Goal: Task Accomplishment & Management: Use online tool/utility

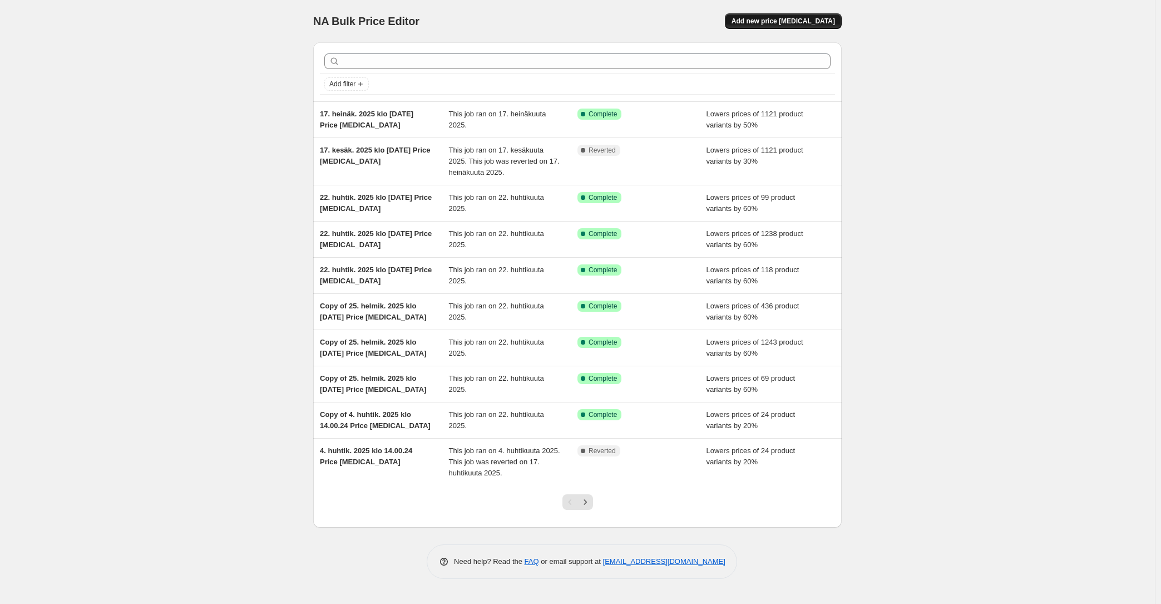
click at [781, 27] on button "Add new price [MEDICAL_DATA]" at bounding box center [783, 21] width 117 height 16
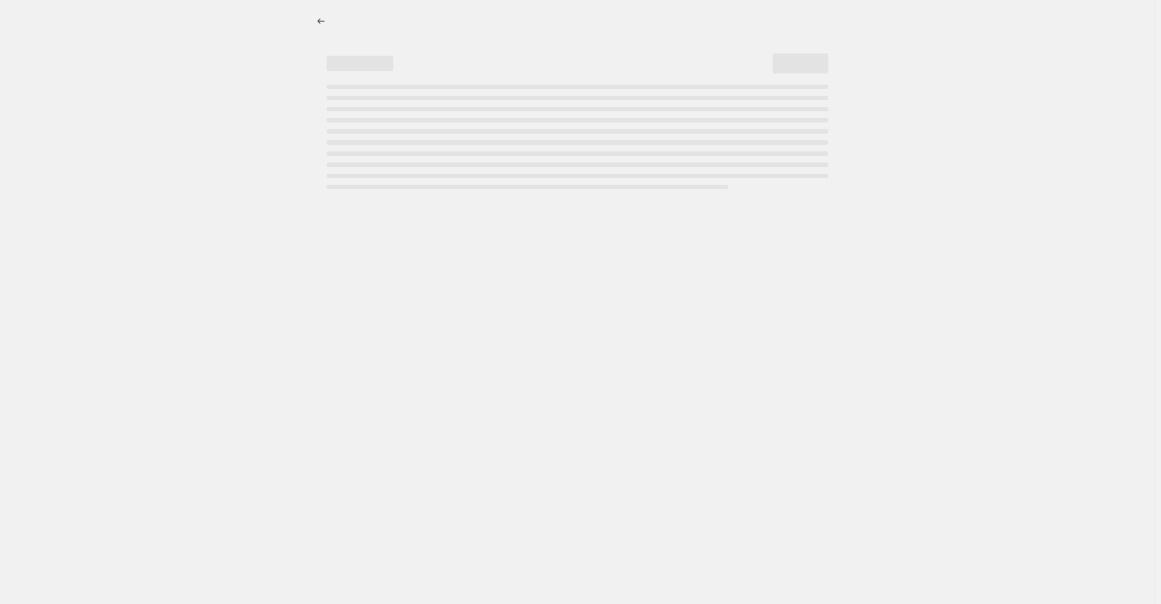
select select "percentage"
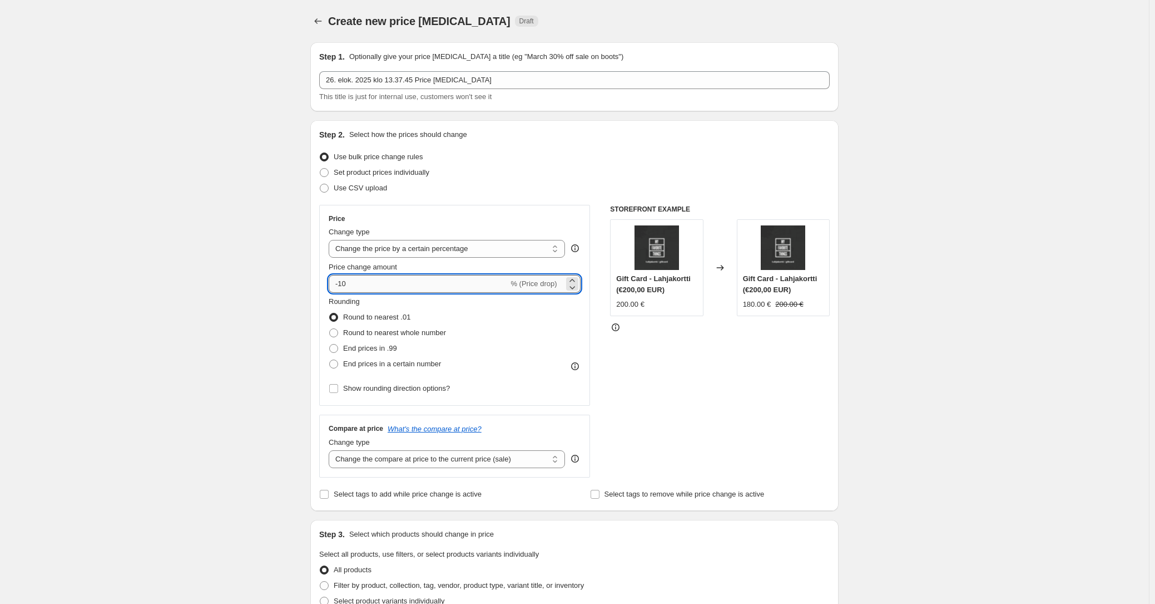
click at [391, 283] on input "-10" at bounding box center [419, 284] width 180 height 18
type input "-1"
type input "-30"
click at [141, 281] on div "Create new price change job. This page is ready Create new price change job Dra…" at bounding box center [574, 556] width 1149 height 1112
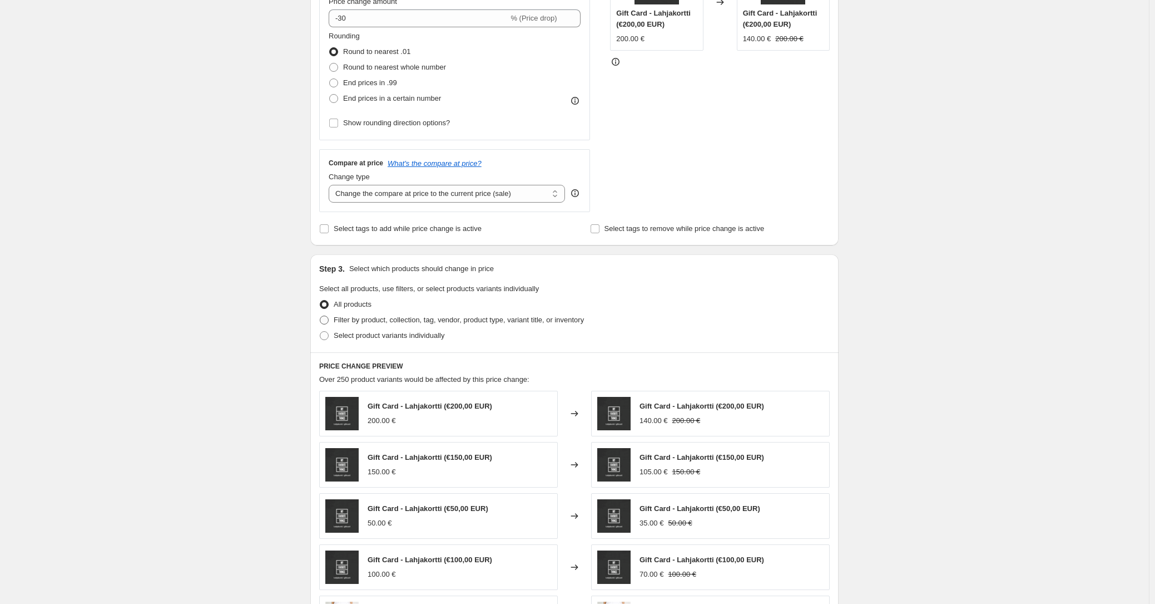
scroll to position [266, 0]
click at [329, 320] on span at bounding box center [324, 319] width 9 height 9
click at [320, 315] on input "Filter by product, collection, tag, vendor, product type, variant title, or inv…" at bounding box center [320, 315] width 1 height 1
radio input "true"
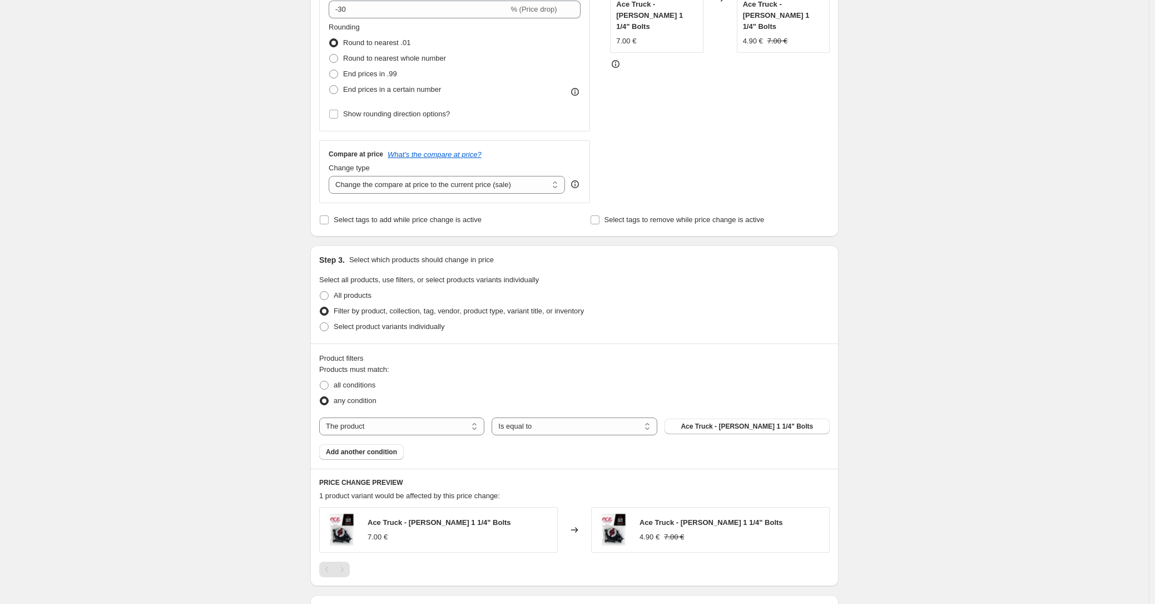
scroll to position [285, 0]
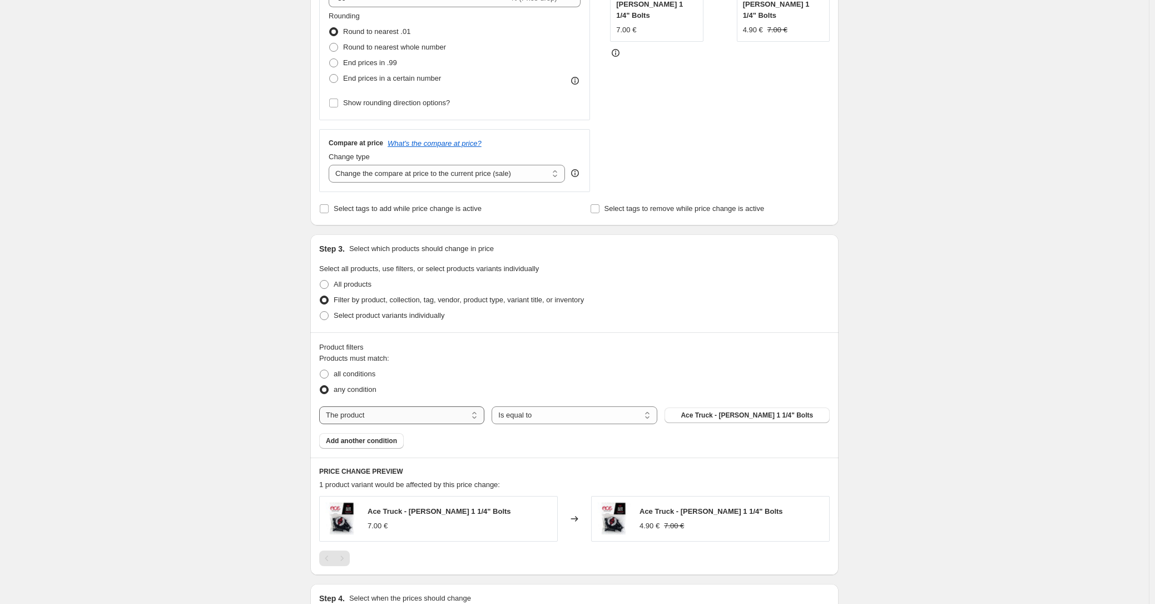
click at [424, 413] on select "The product The product's collection The product's tag The product's vendor The…" at bounding box center [401, 415] width 165 height 18
select select "collection"
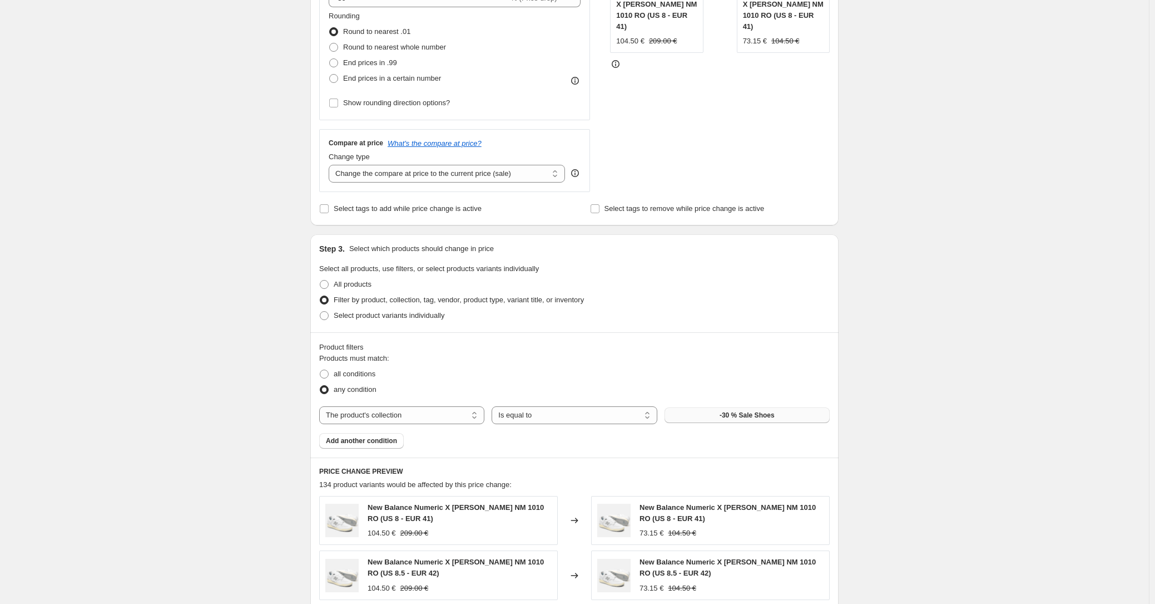
click at [753, 413] on span "-30 % Sale Shoes" at bounding box center [747, 415] width 55 height 9
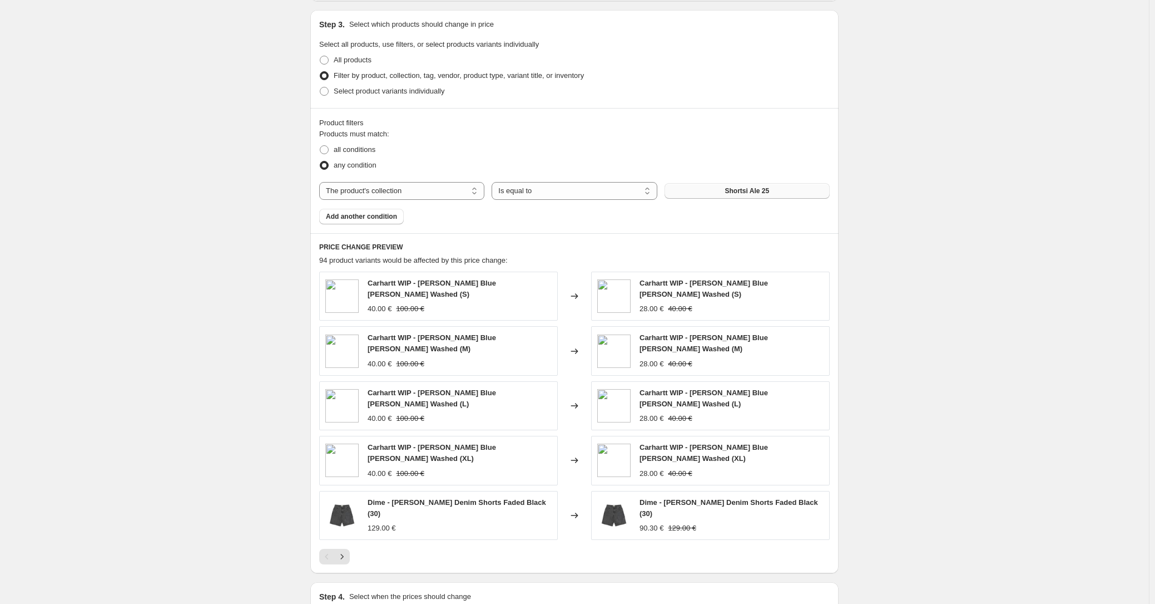
scroll to position [392, 0]
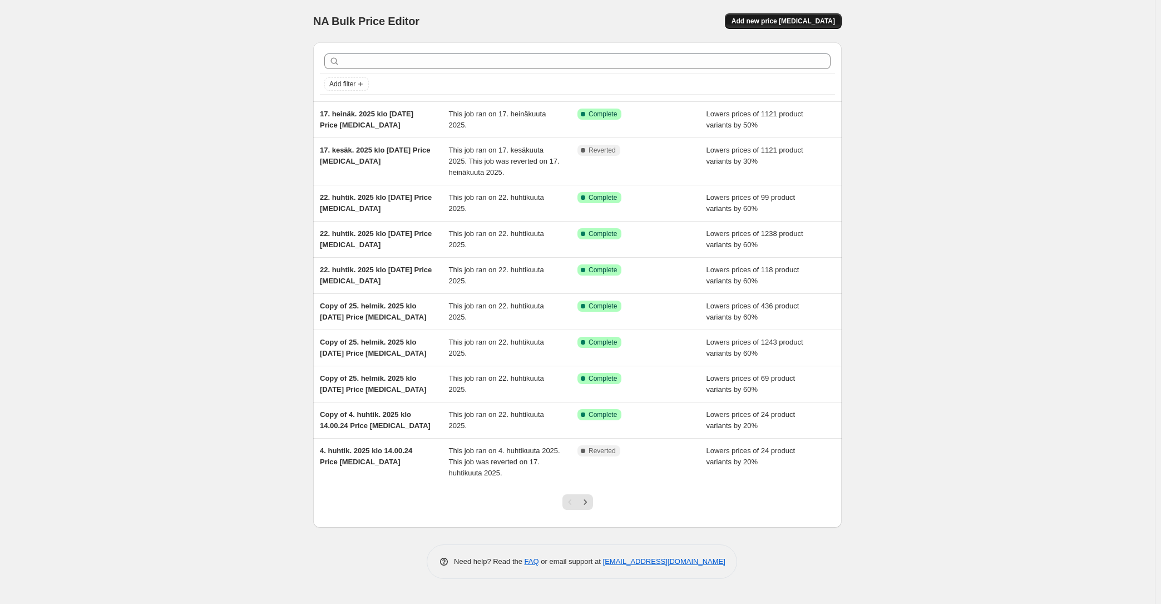
click at [817, 19] on span "Add new price [MEDICAL_DATA]" at bounding box center [783, 21] width 103 height 9
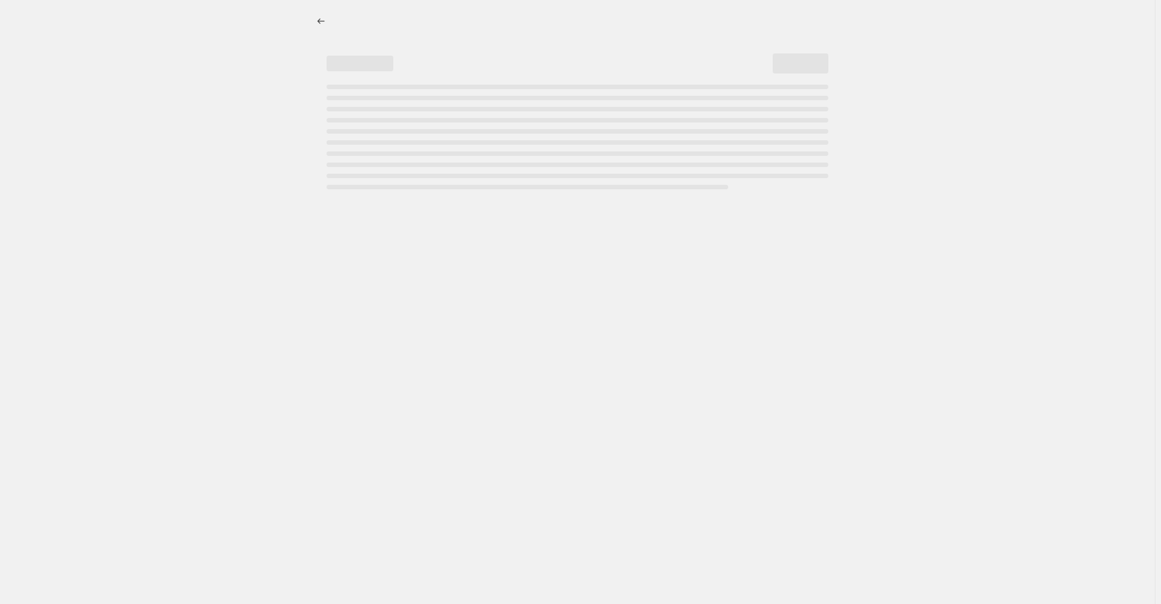
select select "percentage"
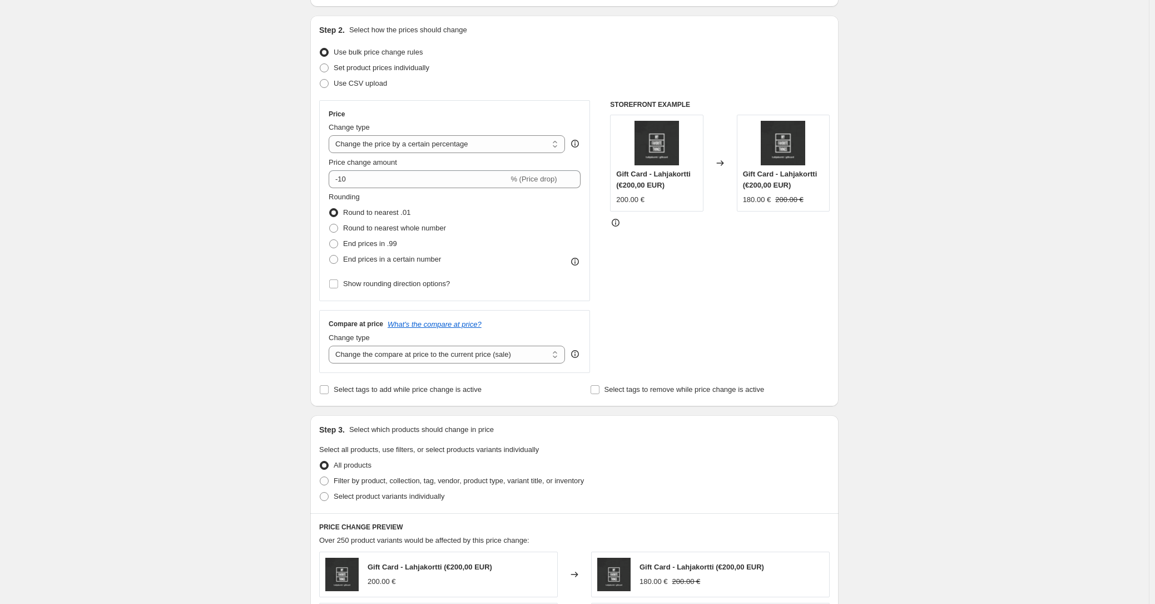
scroll to position [199, 0]
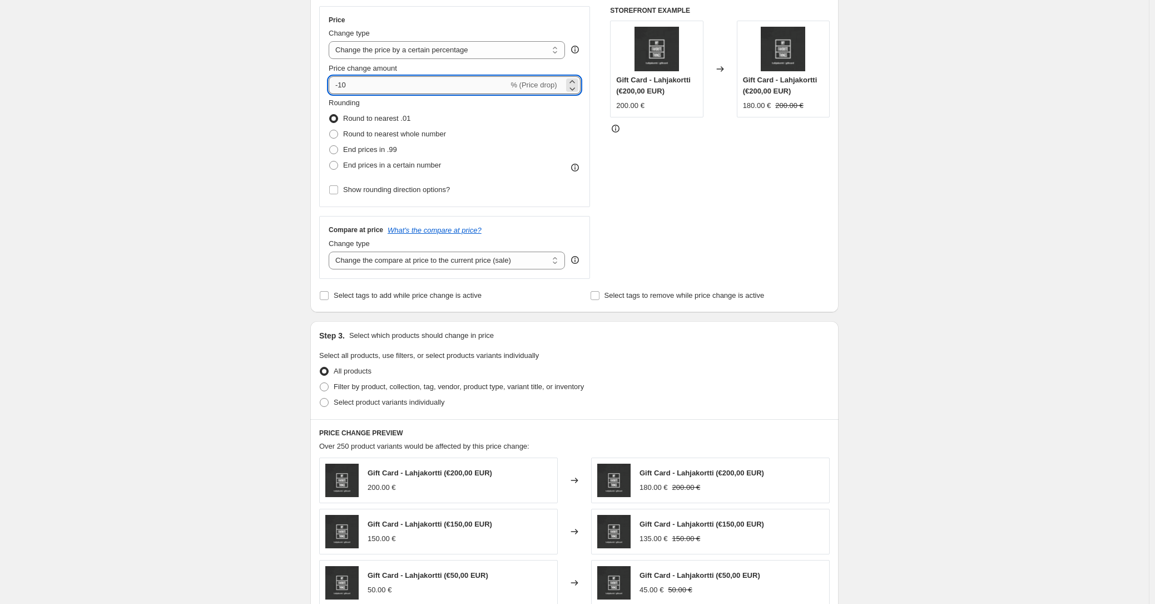
click at [415, 87] on input "-10" at bounding box center [419, 85] width 180 height 18
type input "-1"
type input "-30"
click at [242, 190] on div "Create new price [MEDICAL_DATA]. This page is ready Create new price [MEDICAL_D…" at bounding box center [574, 357] width 1149 height 1112
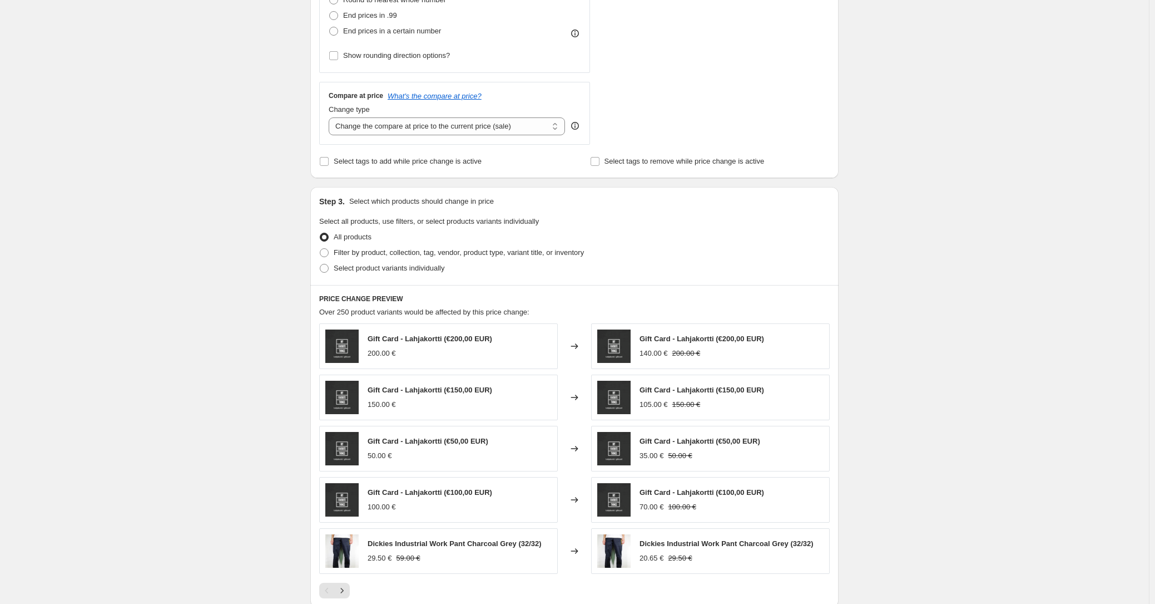
scroll to position [334, 0]
click at [328, 250] on span at bounding box center [324, 251] width 9 height 9
click at [320, 248] on input "Filter by product, collection, tag, vendor, product type, variant title, or inv…" at bounding box center [320, 247] width 1 height 1
radio input "true"
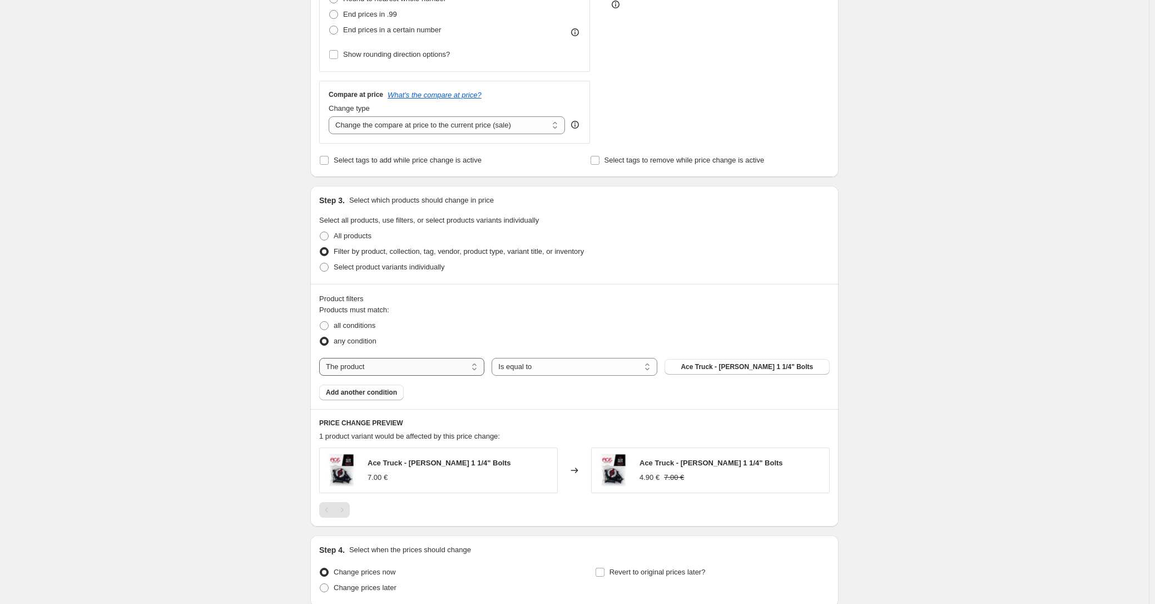
click at [412, 364] on select "The product The product's collection The product's tag The product's vendor The…" at bounding box center [401, 367] width 165 height 18
select select "collection"
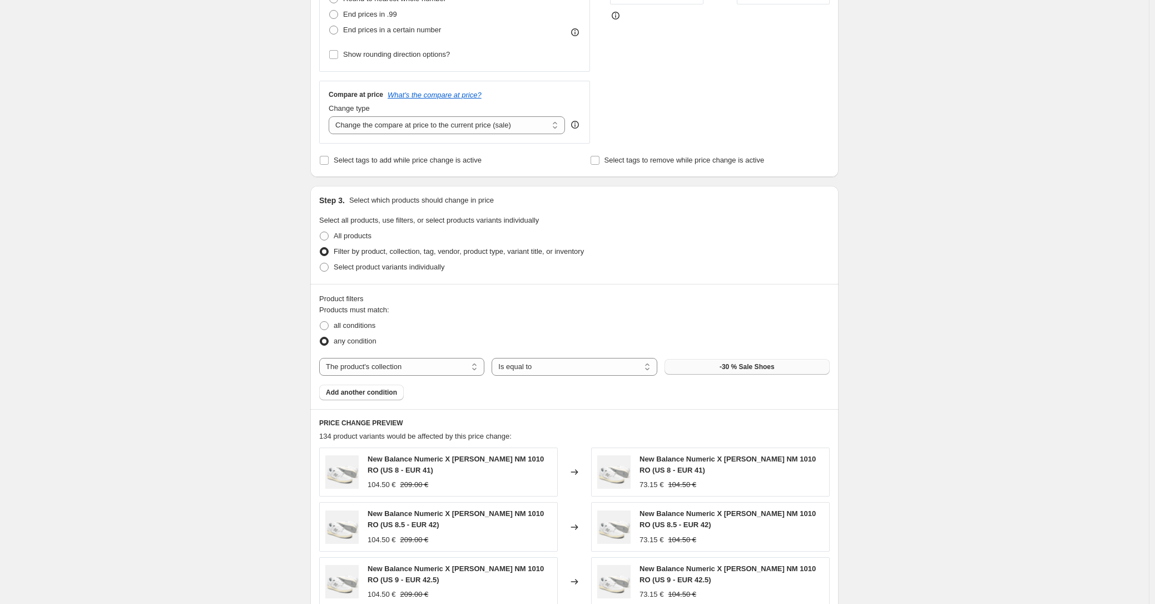
click at [737, 367] on span "-30 % Sale Shoes" at bounding box center [747, 366] width 55 height 9
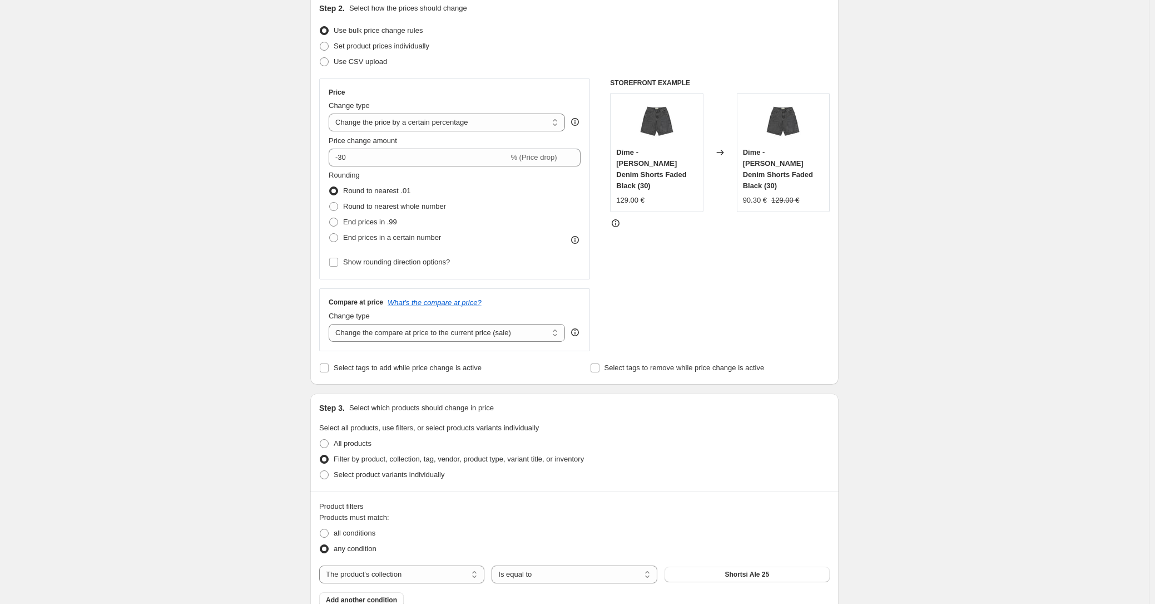
scroll to position [622, 0]
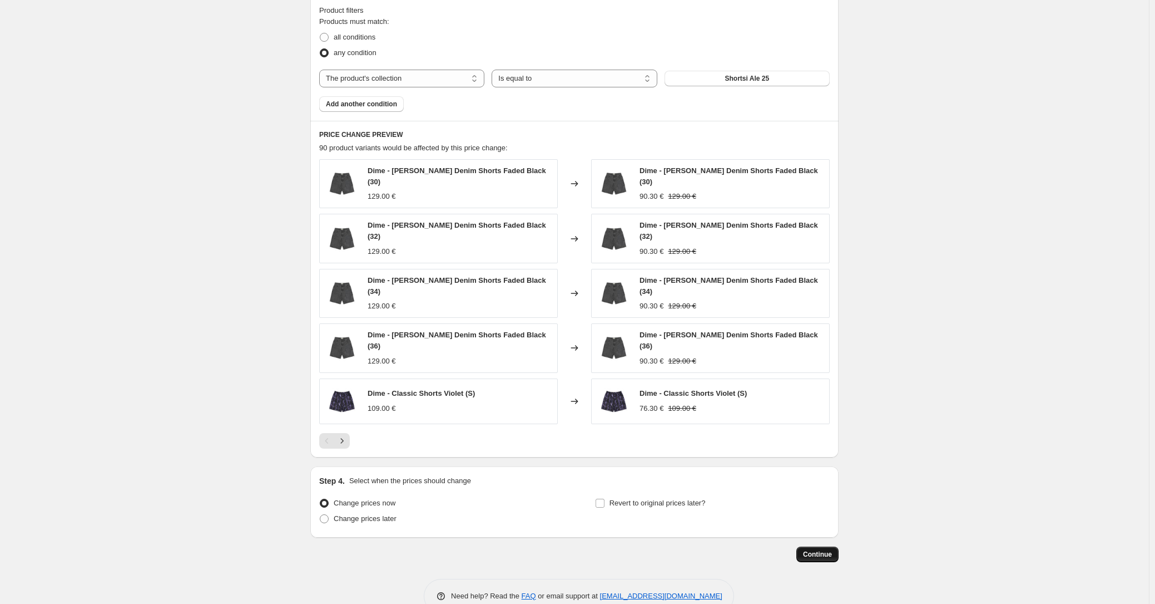
click at [821, 550] on span "Continue" at bounding box center [817, 554] width 29 height 9
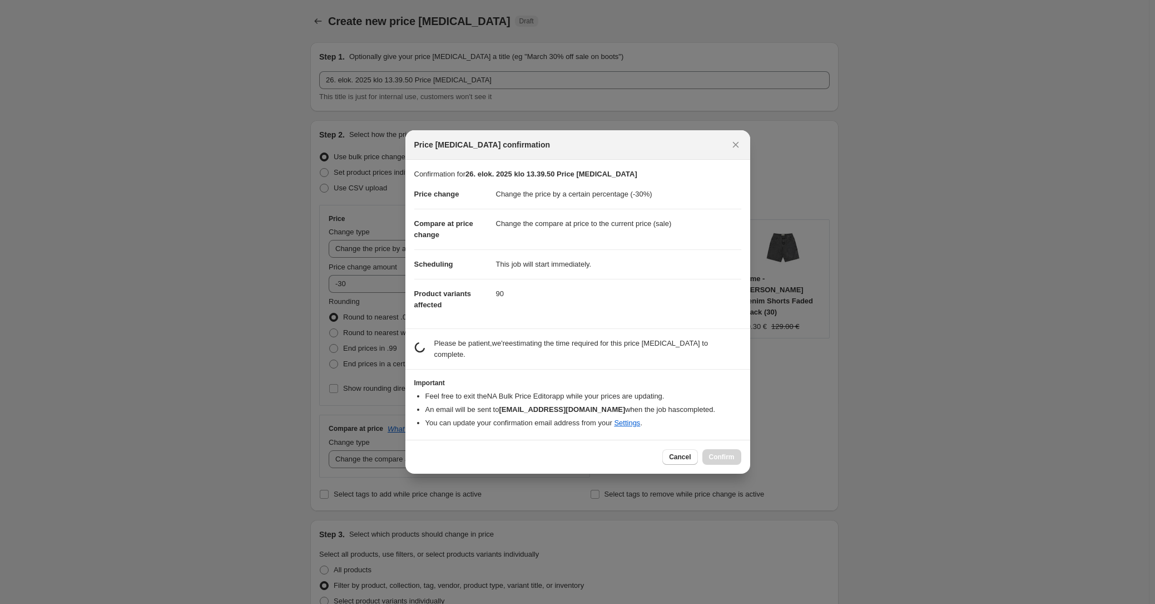
scroll to position [0, 0]
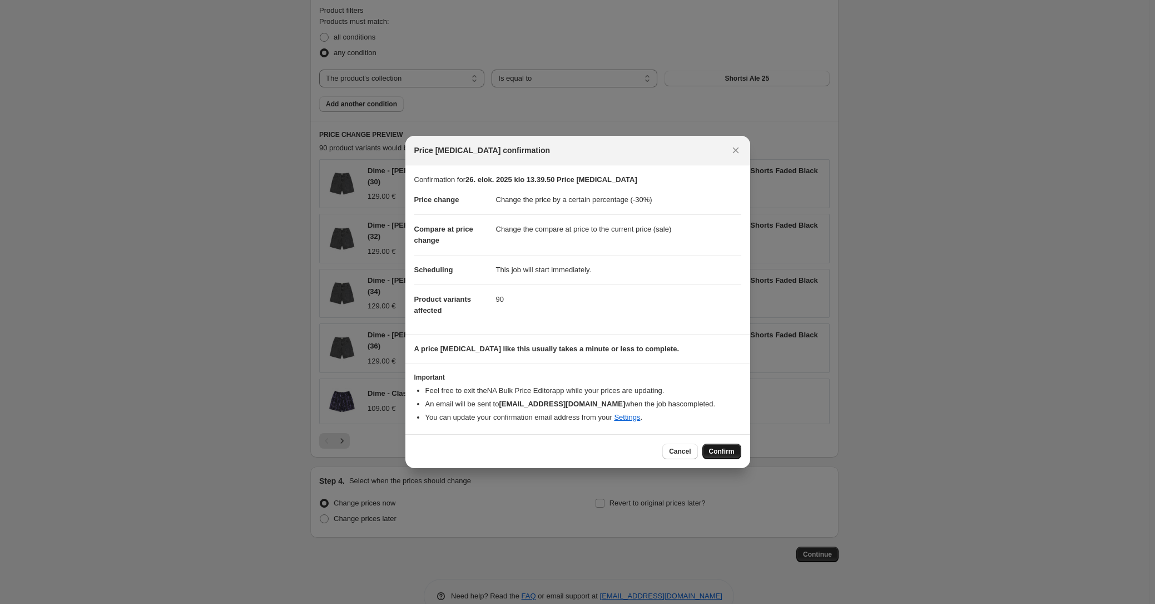
click at [728, 446] on button "Confirm" at bounding box center [722, 451] width 39 height 16
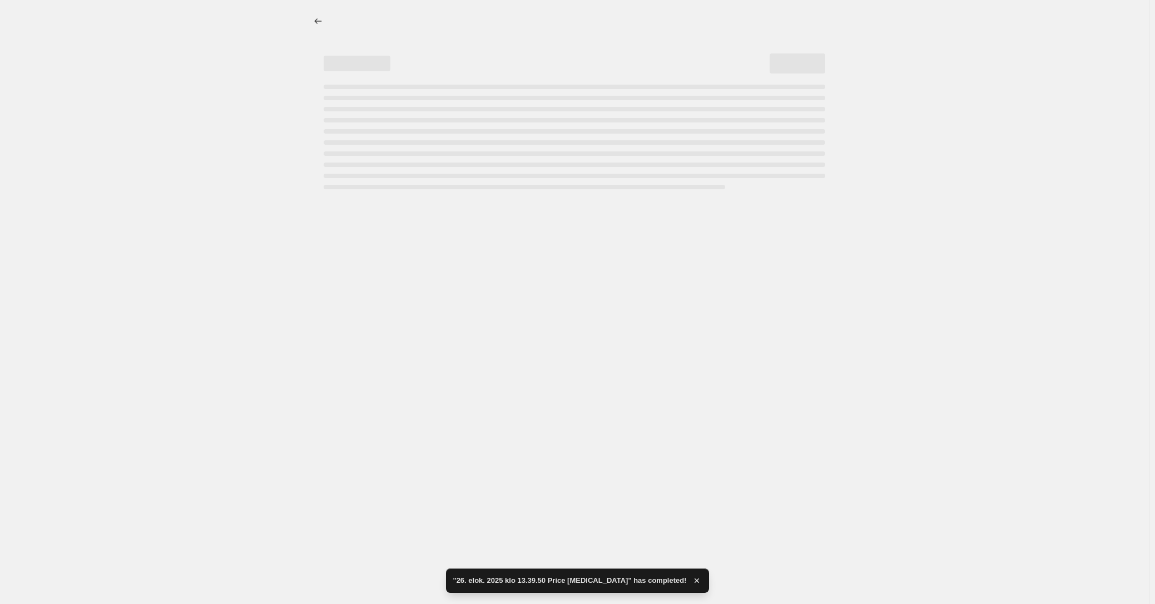
select select "percentage"
select select "collection"
